Goal: Task Accomplishment & Management: Manage account settings

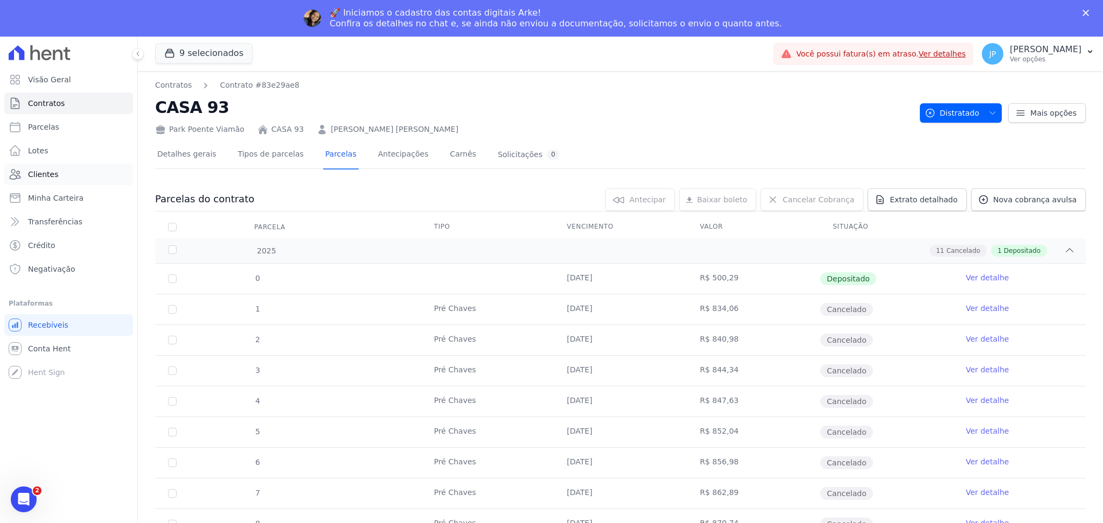
click at [46, 176] on span "Clientes" at bounding box center [43, 174] width 30 height 11
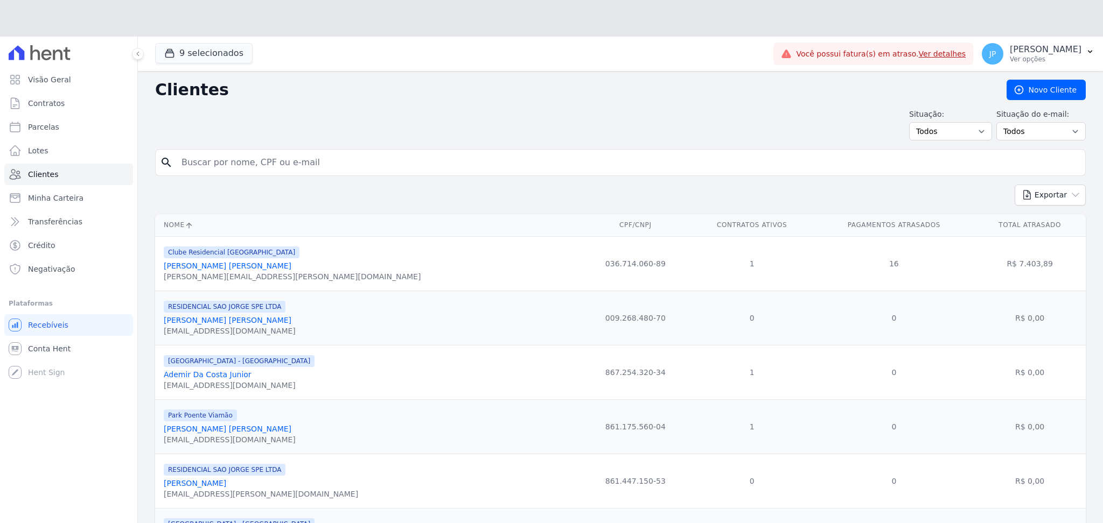
click at [391, 125] on div "Situação: Todos Adimplentes Inadimplentes Situação do e-mail: Todos Confirmado …" at bounding box center [620, 125] width 930 height 32
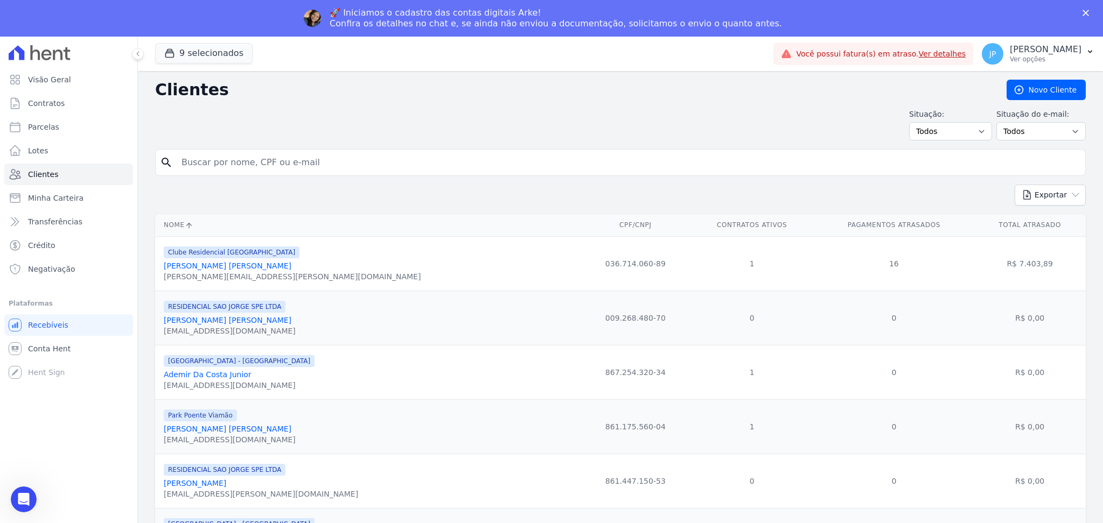
click at [360, 185] on div "Exportar PDF CSV Dimob 2024" at bounding box center [620, 200] width 930 height 30
click at [374, 176] on form "search" at bounding box center [620, 167] width 930 height 36
click at [374, 167] on input "search" at bounding box center [628, 163] width 906 height 22
paste input "[PERSON_NAME] Canabarro"
type input "[PERSON_NAME] Canabarro"
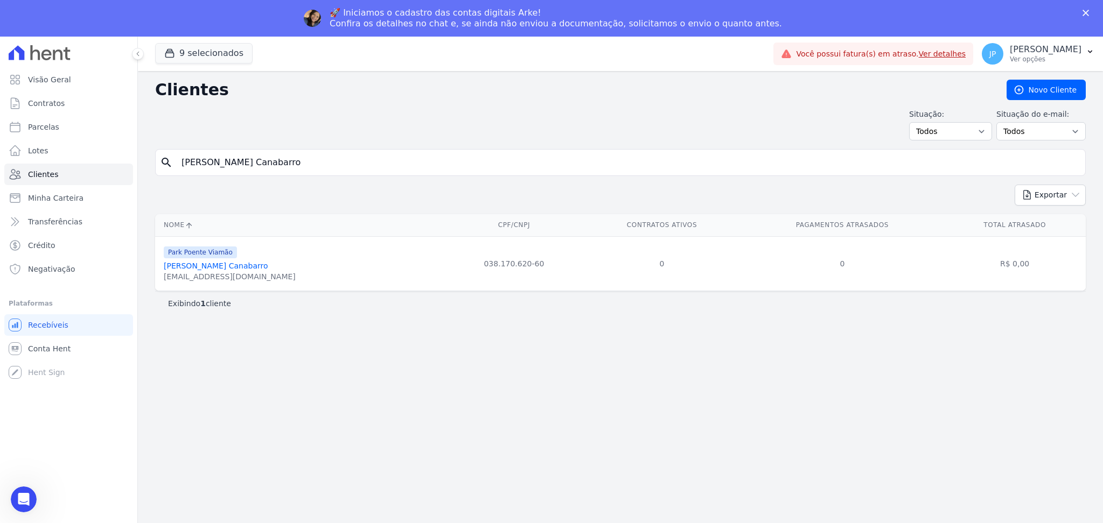
click at [244, 268] on link "[PERSON_NAME] Canabarro" at bounding box center [216, 266] width 104 height 9
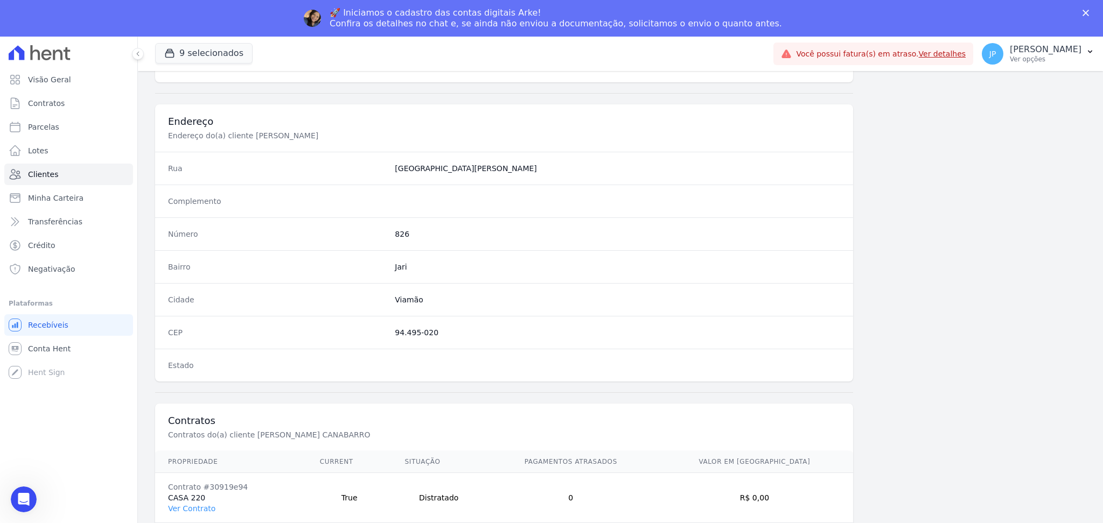
scroll to position [485, 0]
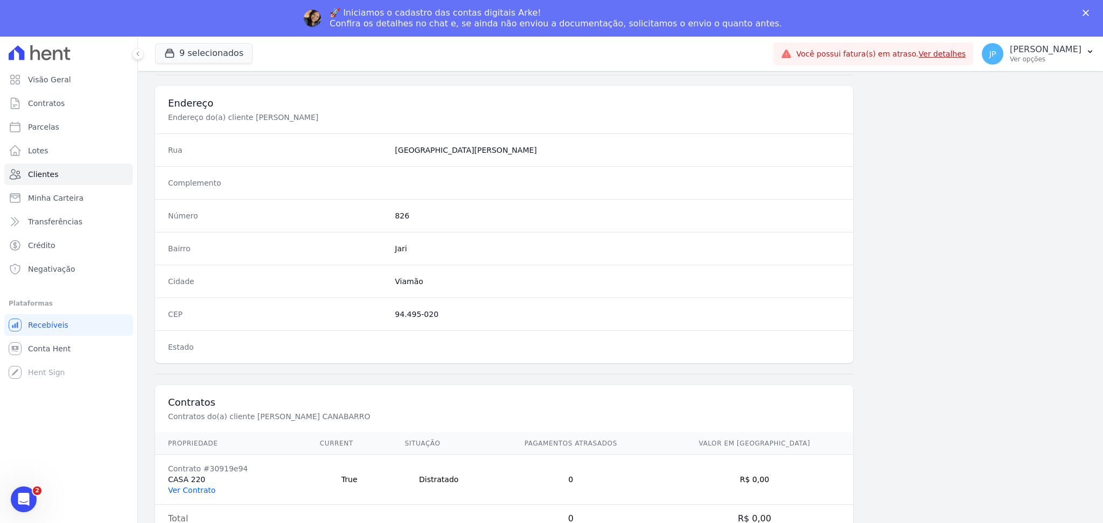
click at [205, 487] on link "Ver Contrato" at bounding box center [191, 490] width 47 height 9
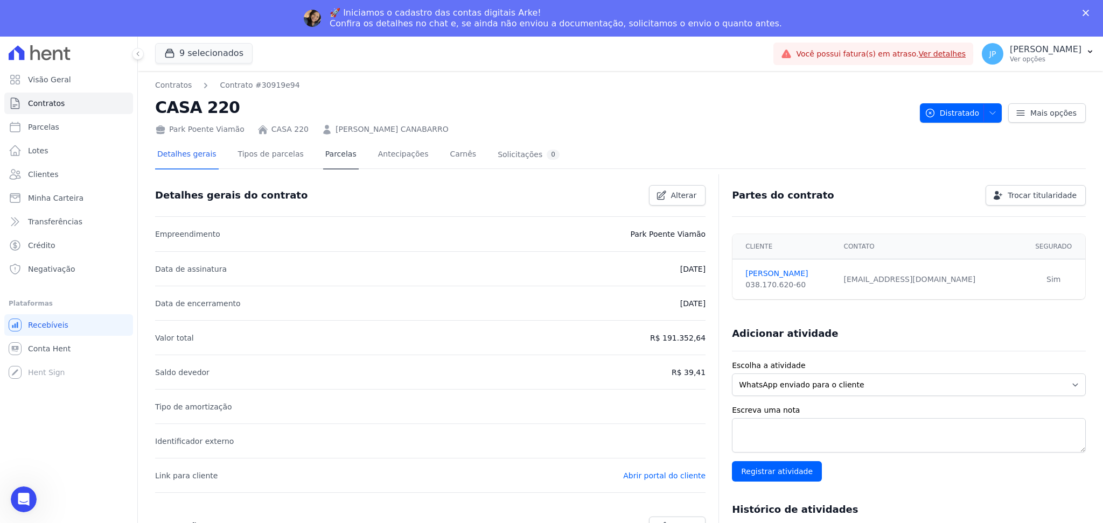
click at [321, 126] on icon at bounding box center [326, 129] width 11 height 11
click at [323, 154] on link "Parcelas" at bounding box center [341, 155] width 36 height 29
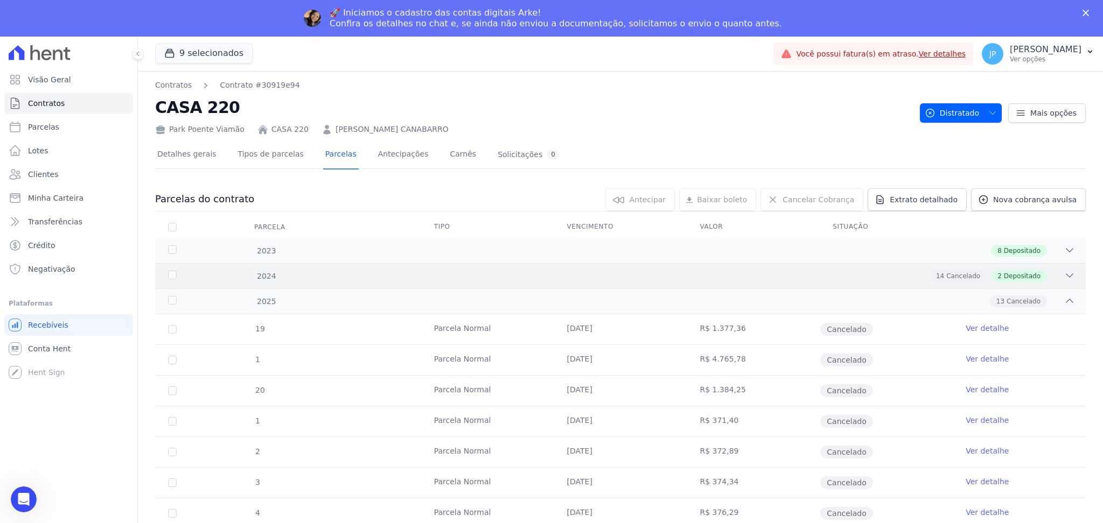
click at [1065, 274] on div "2024 14 Cancelado 2 Depositado" at bounding box center [620, 275] width 930 height 25
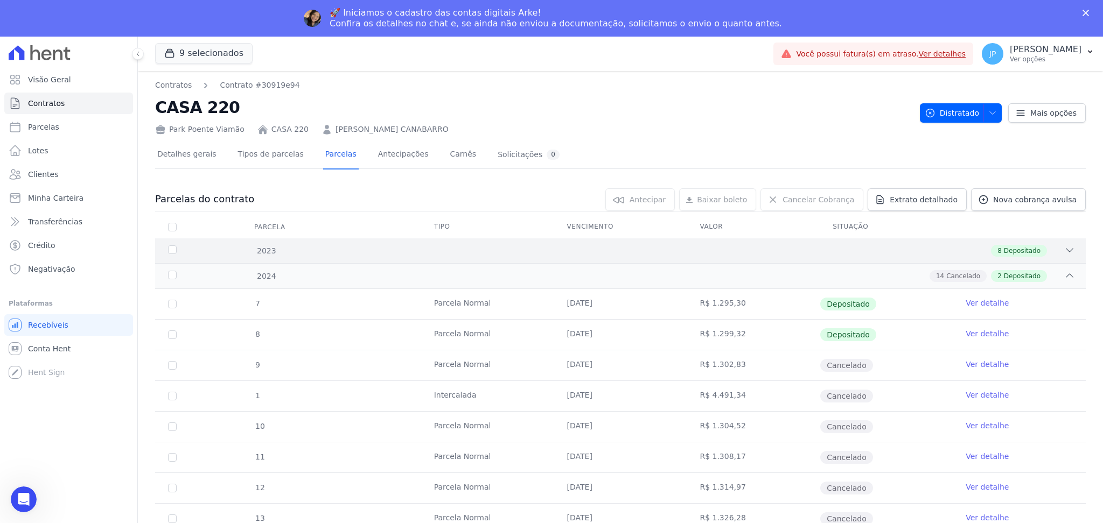
click at [1064, 245] on icon at bounding box center [1069, 250] width 11 height 11
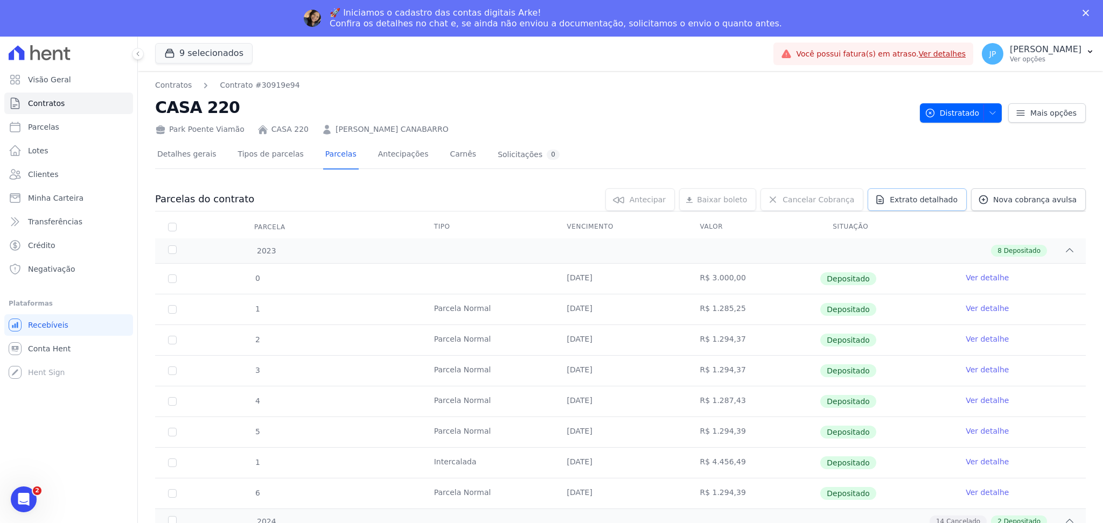
click at [883, 198] on icon at bounding box center [880, 200] width 6 height 8
click at [1040, 200] on span "Exportar PDF" at bounding box center [1068, 200] width 57 height 11
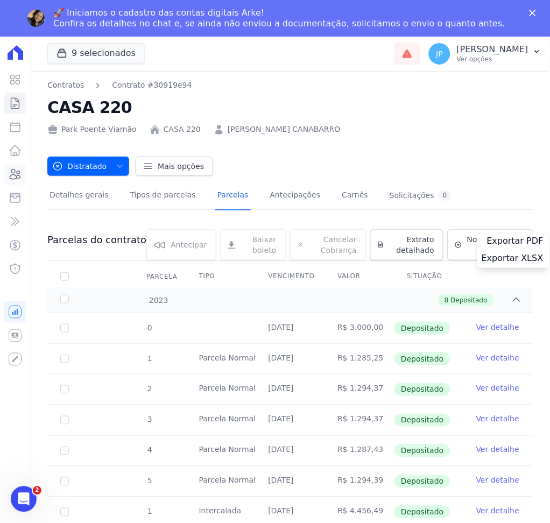
click at [18, 173] on icon at bounding box center [15, 174] width 13 height 13
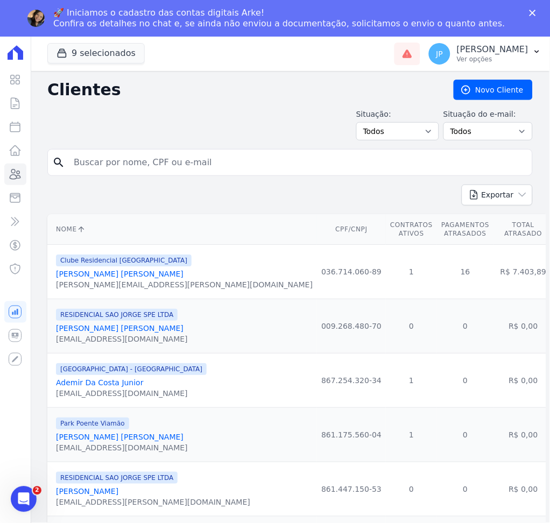
drag, startPoint x: 202, startPoint y: 170, endPoint x: 227, endPoint y: 157, distance: 28.2
click at [202, 170] on input "search" at bounding box center [297, 163] width 461 height 22
type input "[PERSON_NAME]"
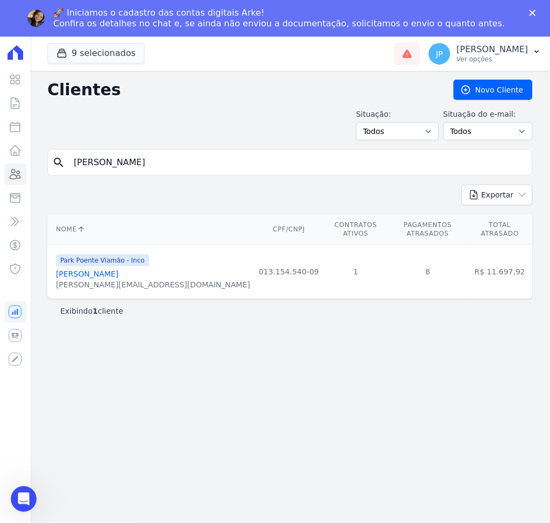
drag, startPoint x: 107, startPoint y: 269, endPoint x: 112, endPoint y: 260, distance: 10.4
click at [107, 270] on link "[PERSON_NAME]" at bounding box center [87, 274] width 62 height 9
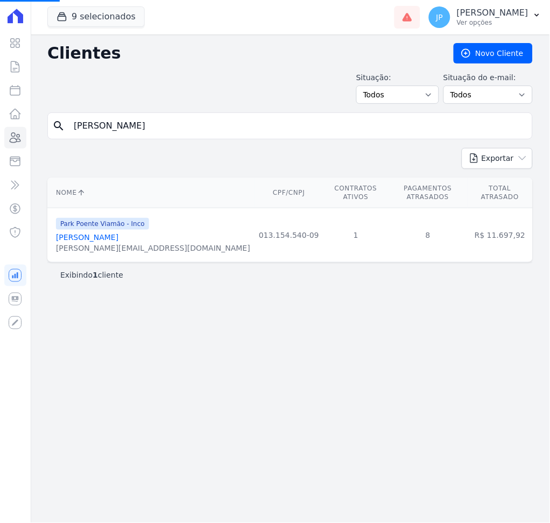
click at [109, 233] on link "[PERSON_NAME]" at bounding box center [87, 237] width 62 height 9
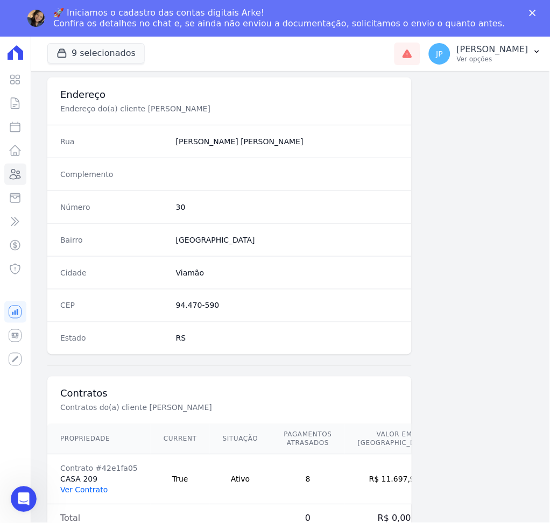
click at [74, 490] on link "Ver Contrato" at bounding box center [83, 490] width 47 height 9
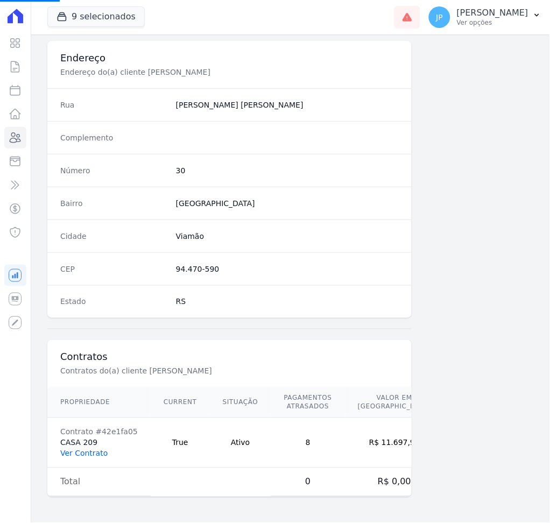
click at [87, 456] on link "Ver Contrato" at bounding box center [83, 454] width 47 height 9
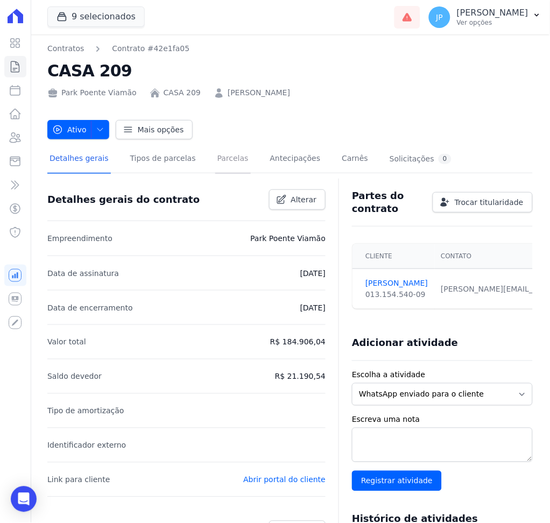
click at [215, 157] on link "Parcelas" at bounding box center [233, 159] width 36 height 29
